Goal: Transaction & Acquisition: Subscribe to service/newsletter

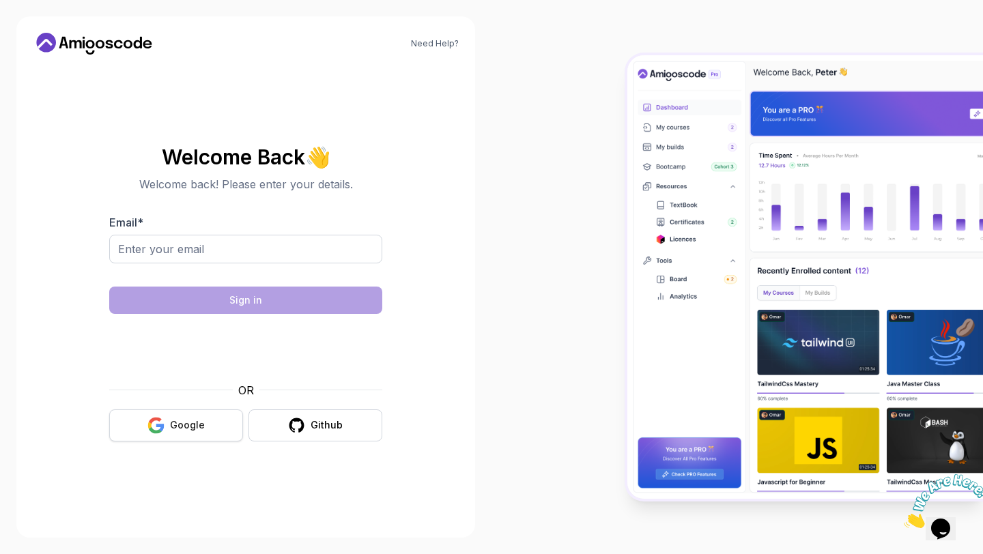
click at [210, 422] on button "Google" at bounding box center [176, 425] width 134 height 32
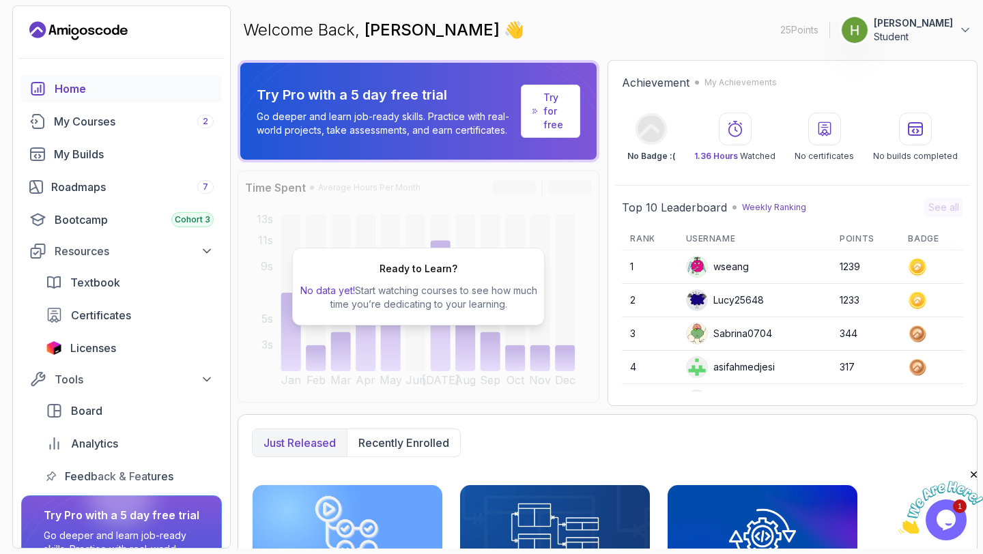
click at [558, 114] on p "Try for free" at bounding box center [555, 111] width 25 height 41
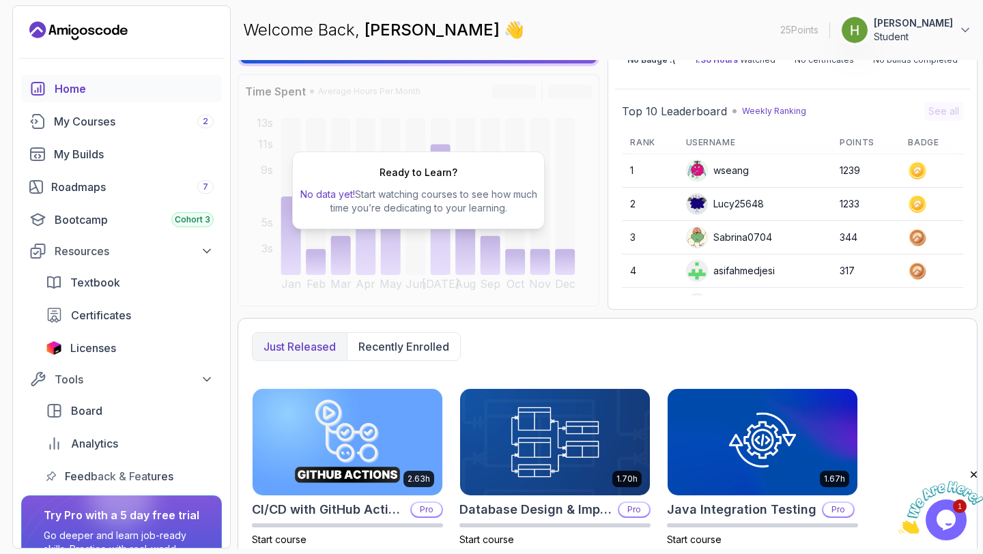
scroll to position [119, 0]
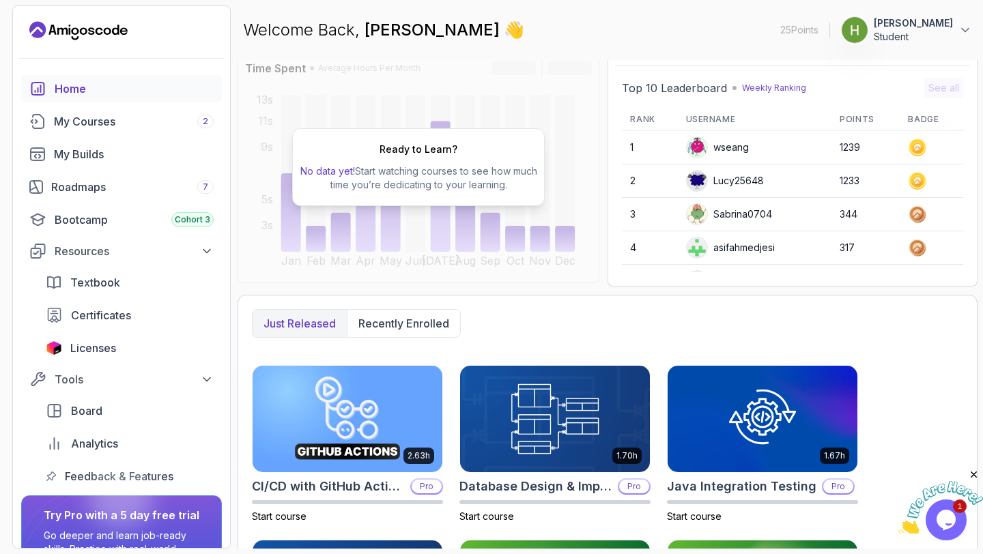
click at [162, 528] on div "Try Pro with a 5 day free trial Go deeper and learn job-ready skills. Practice …" at bounding box center [122, 545] width 156 height 76
